Goal: Check status: Check status

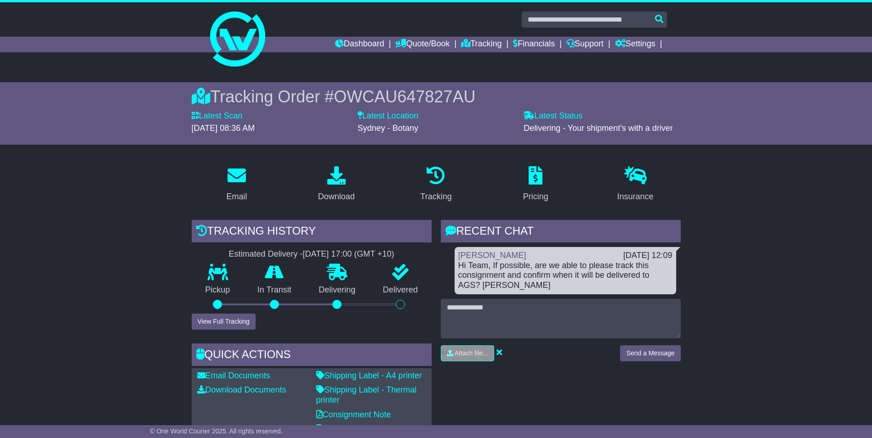
click at [580, 365] on div "Attach file..." at bounding box center [526, 357] width 180 height 23
click at [649, 41] on link "Settings" at bounding box center [635, 45] width 40 height 16
click at [339, 41] on link "Dashboard" at bounding box center [359, 45] width 49 height 16
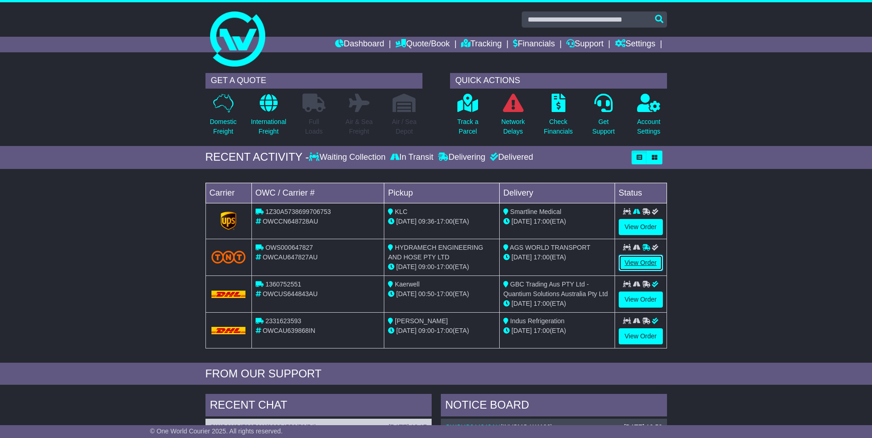
click at [647, 264] on link "View Order" at bounding box center [640, 263] width 44 height 16
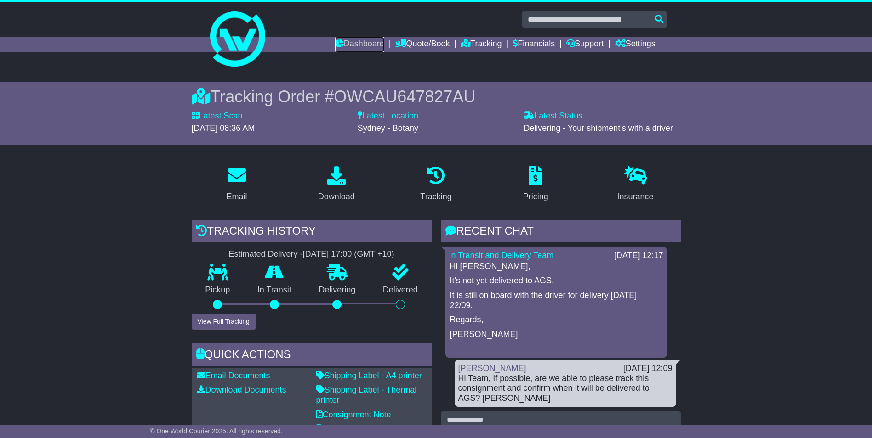
click at [360, 43] on link "Dashboard" at bounding box center [359, 45] width 49 height 16
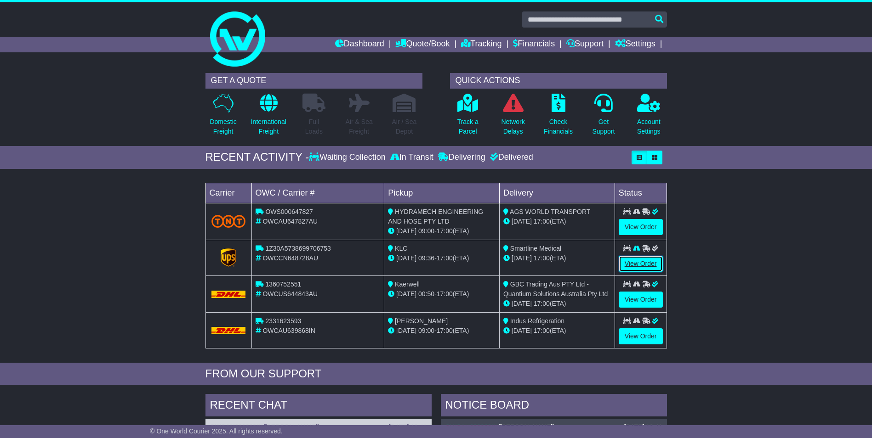
click at [634, 259] on link "View Order" at bounding box center [640, 264] width 44 height 16
